Goal: Transaction & Acquisition: Purchase product/service

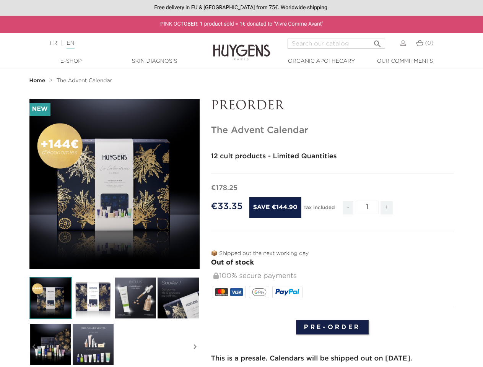
click at [242, 184] on div "€178.25" at bounding box center [332, 188] width 243 height 10
click at [336, 44] on input "Search" at bounding box center [337, 44] width 98 height 10
click at [51, 298] on img at bounding box center [50, 298] width 42 height 42
click at [93, 298] on img at bounding box center [93, 298] width 42 height 42
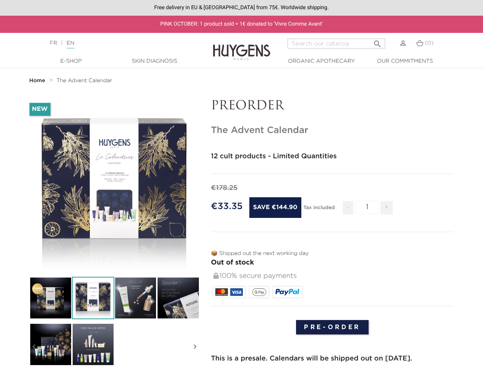
click at [135, 298] on div "-€144.90 New   " at bounding box center [242, 366] width 436 height 535
click at [178, 298] on div "-€144.90 New   " at bounding box center [242, 366] width 436 height 535
click at [51, 344] on div "-€144.90 New   " at bounding box center [242, 366] width 436 height 535
click at [93, 344] on div "-€144.90 New   " at bounding box center [242, 366] width 436 height 535
click at [34, 347] on div "-€144.90 New   " at bounding box center [242, 366] width 436 height 535
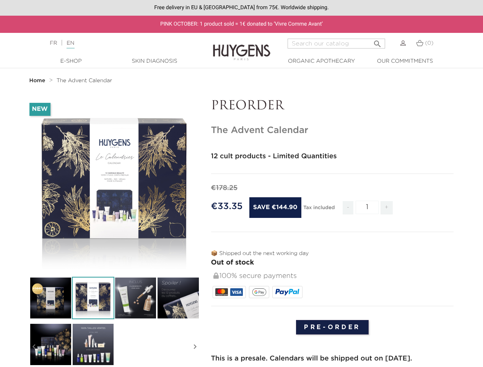
click at [195, 347] on div "-€144.90 New   " at bounding box center [242, 366] width 436 height 535
